Goal: Task Accomplishment & Management: Use online tool/utility

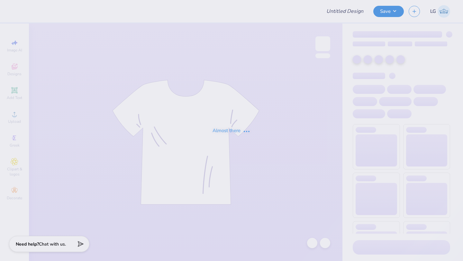
type input "Recruitment"
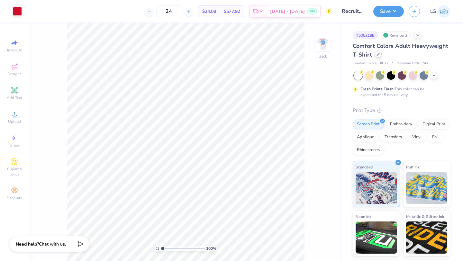
click at [379, 54] on icon at bounding box center [377, 54] width 3 height 3
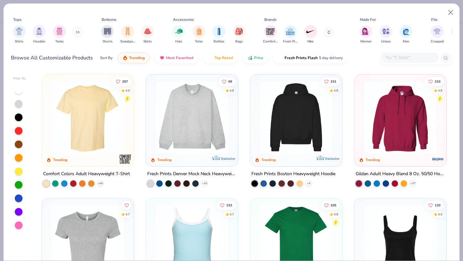
click at [408, 60] on input "text" at bounding box center [408, 57] width 49 height 7
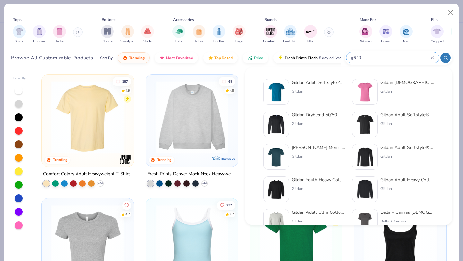
type input "g640"
click at [287, 87] on div at bounding box center [276, 92] width 26 height 26
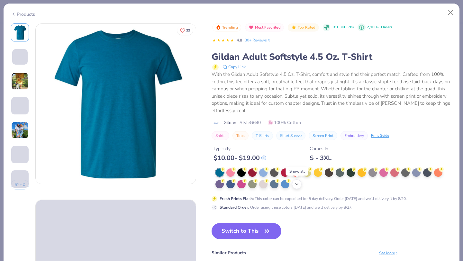
click at [299, 187] on div "+ 22" at bounding box center [297, 184] width 10 height 10
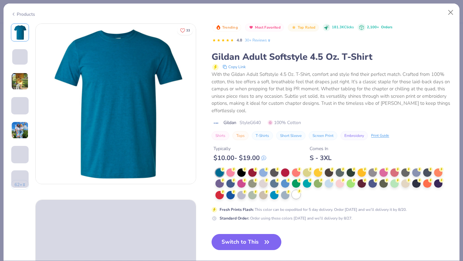
click at [296, 194] on div at bounding box center [296, 194] width 8 height 8
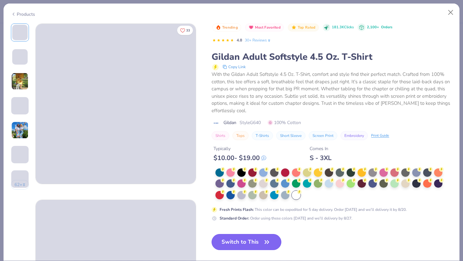
click at [236, 239] on button "Switch to This" at bounding box center [246, 242] width 70 height 16
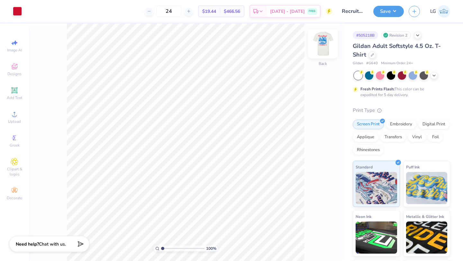
click at [329, 48] on img at bounding box center [323, 44] width 26 height 26
type input "5.51"
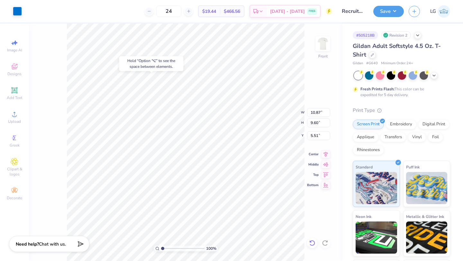
click at [310, 239] on div at bounding box center [312, 243] width 10 height 10
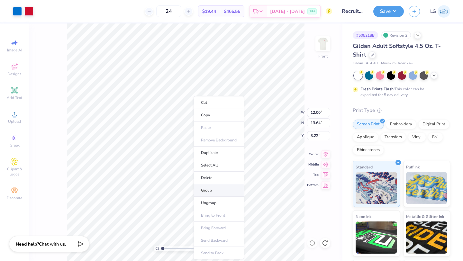
click at [212, 189] on li "Group" at bounding box center [218, 190] width 50 height 13
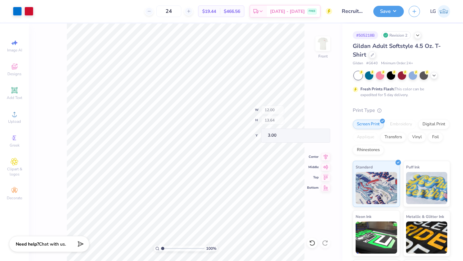
type input "3.00"
click at [323, 54] on img at bounding box center [323, 44] width 26 height 26
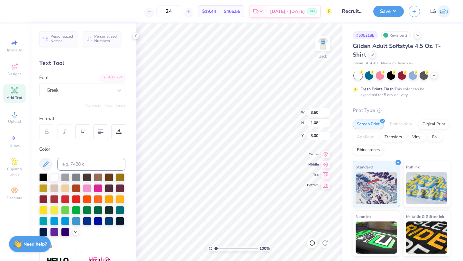
type input "3.00"
click at [272, 110] on div "100 % Back W 3.50 H 1.08 Y 3.00 Center Middle Top Bottom" at bounding box center [239, 141] width 207 height 237
click at [279, 109] on div "100 % Back W 3.50 H 1.08 Y 3.00 Center Middle Top Bottom" at bounding box center [239, 141] width 207 height 237
type input "3.61"
type input "1.11"
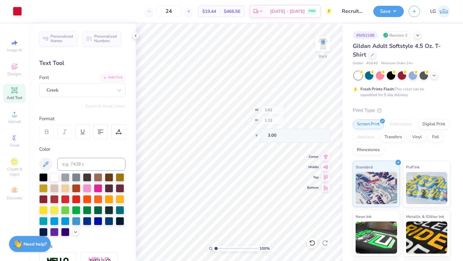
click at [272, 106] on div "100 % Back W 3.61 H 1.11 Y 3.00 Center Middle Top Bottom" at bounding box center [239, 141] width 207 height 237
type input "3.57"
type input "1.10"
click at [271, 108] on div "100 % Back W 3.57 H 1.10 Y 3.00 Center Middle Top Bottom" at bounding box center [239, 141] width 207 height 237
click at [381, 10] on button "Save" at bounding box center [388, 10] width 31 height 11
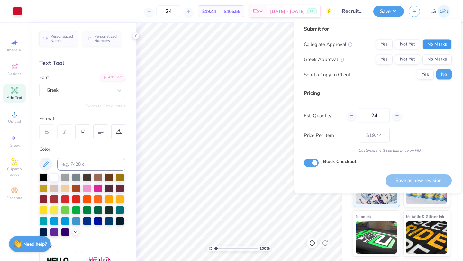
click at [429, 43] on button "No Marks" at bounding box center [436, 44] width 29 height 10
click at [434, 59] on button "No Marks" at bounding box center [436, 59] width 29 height 10
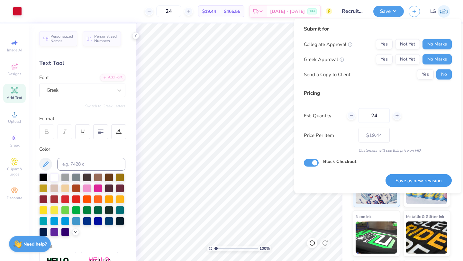
click at [418, 182] on button "Save as new revision" at bounding box center [418, 180] width 66 height 13
type input "$19.44"
